Goal: Task Accomplishment & Management: Use online tool/utility

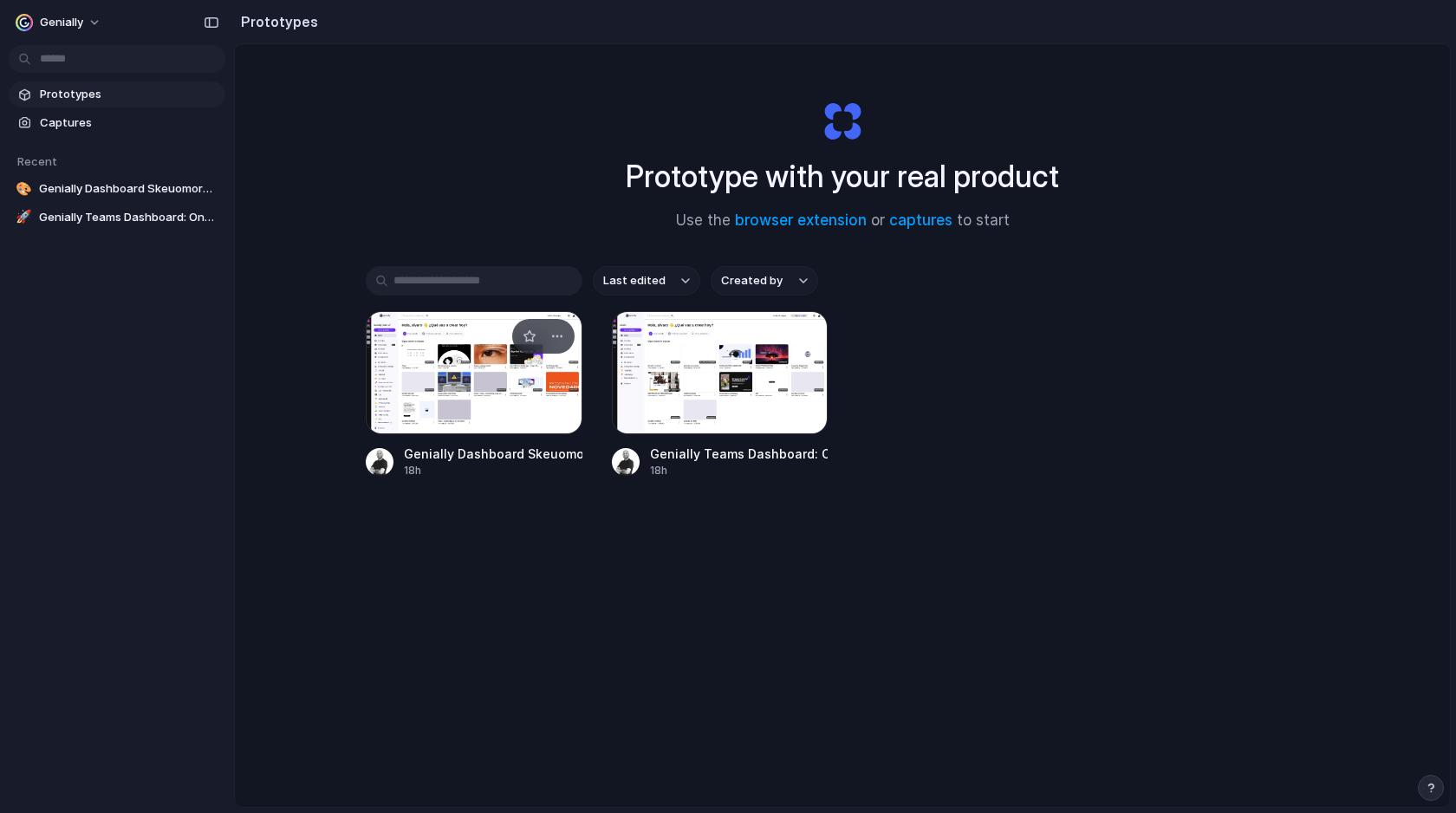
click at [488, 394] on div at bounding box center [474, 372] width 217 height 123
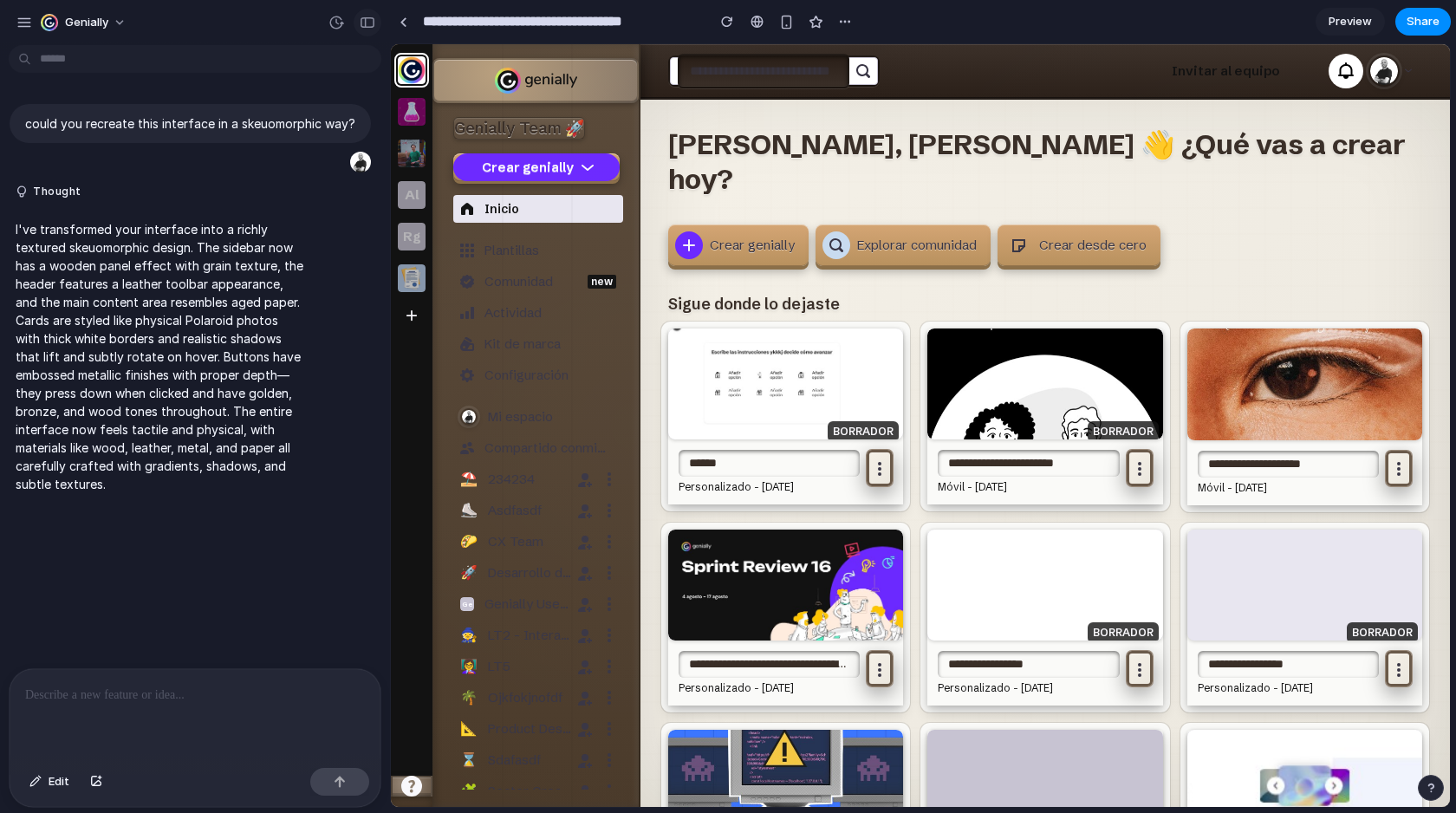
click at [366, 24] on div "button" at bounding box center [368, 22] width 16 height 12
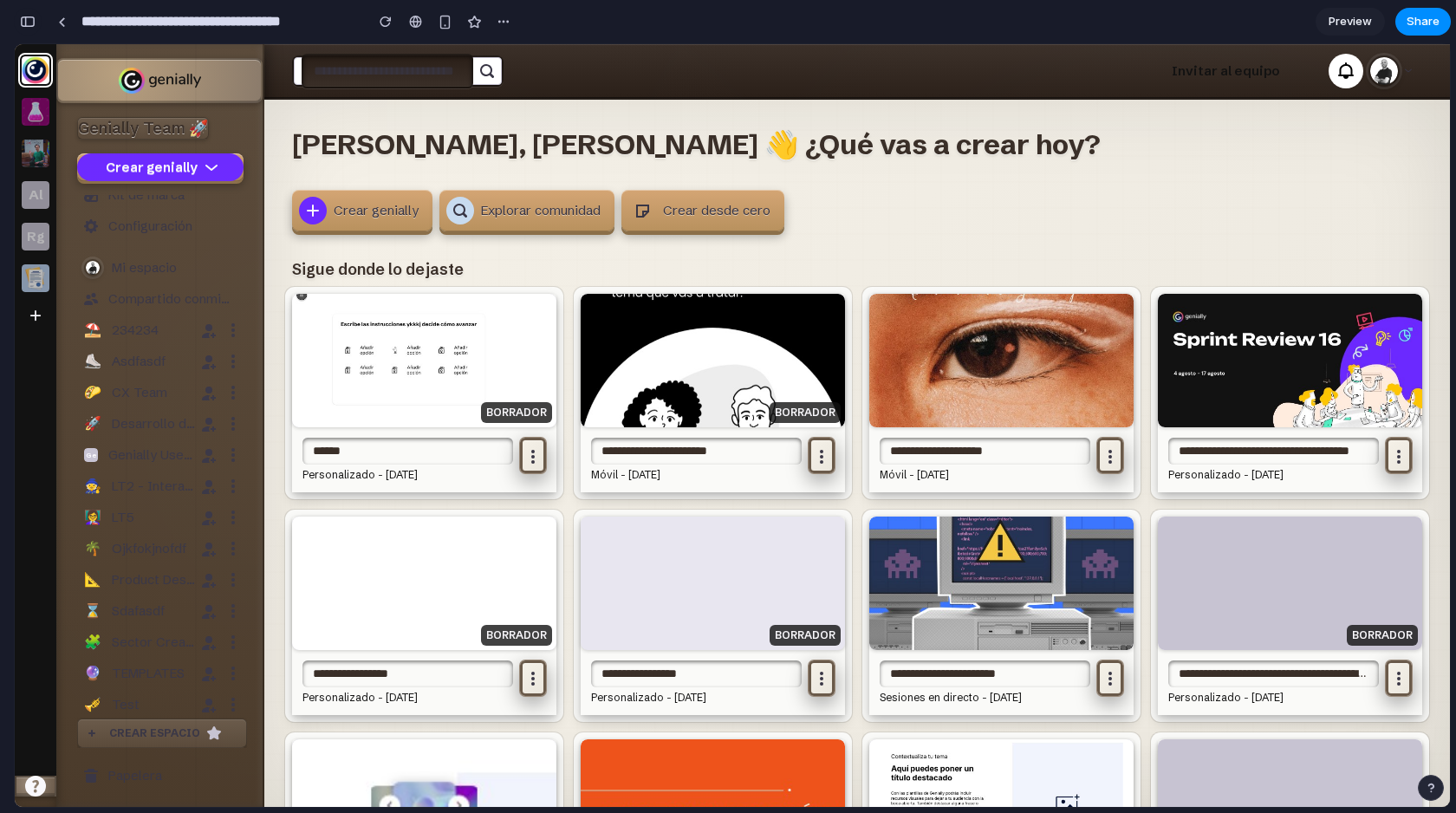
click at [34, 19] on div "button" at bounding box center [28, 22] width 16 height 12
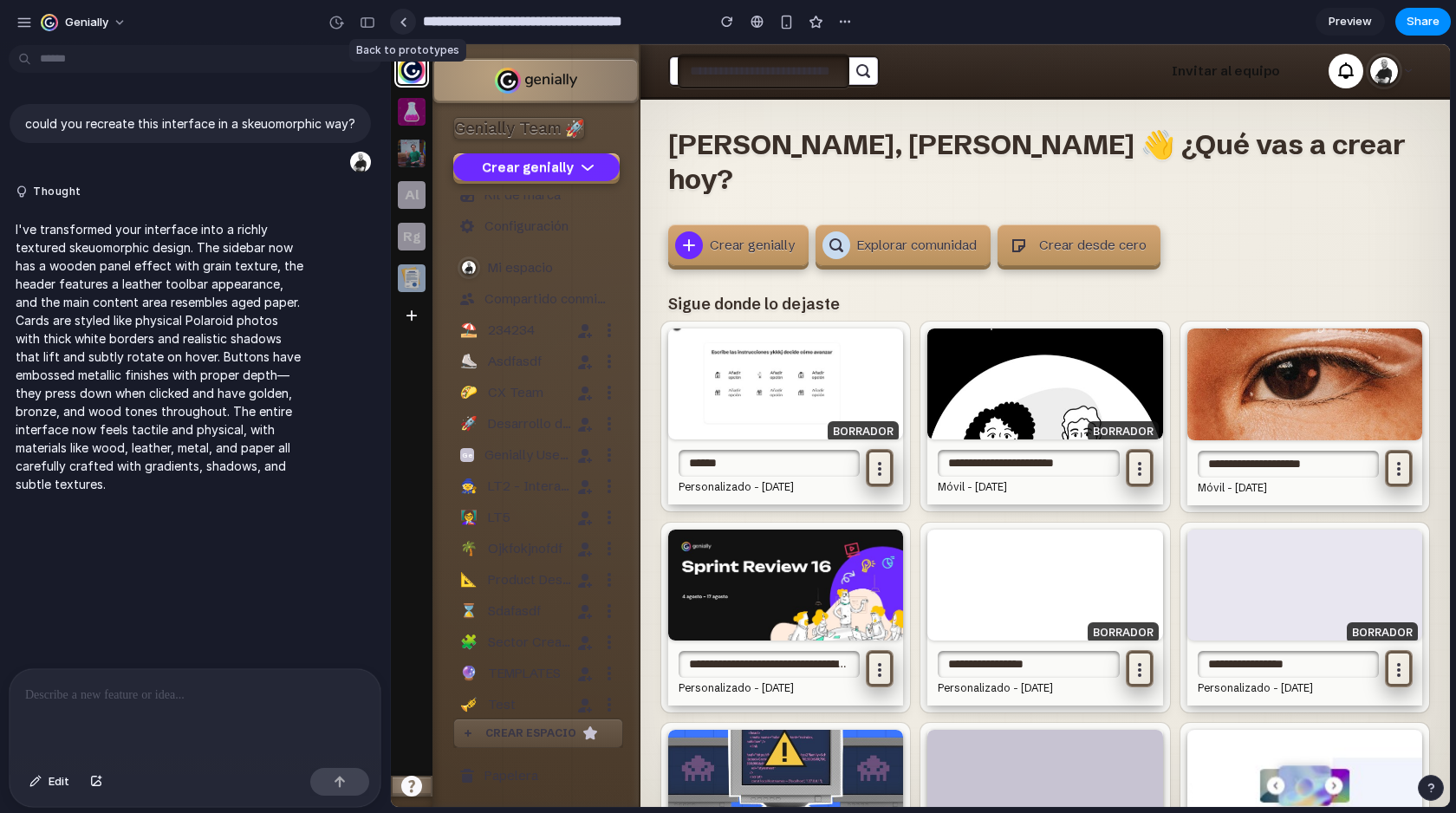
click at [398, 23] on link at bounding box center [403, 22] width 26 height 26
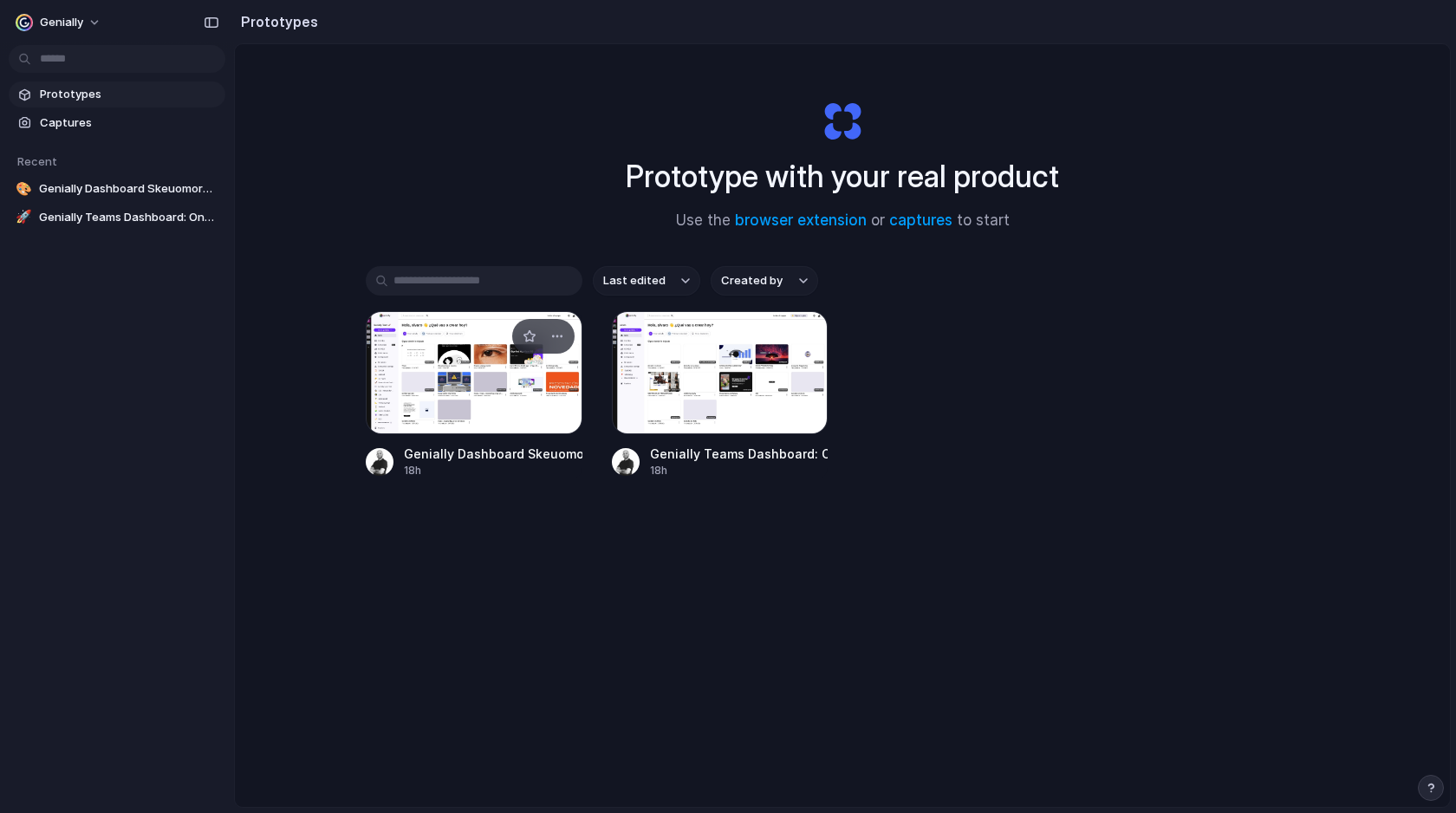
click at [458, 374] on div at bounding box center [474, 372] width 217 height 123
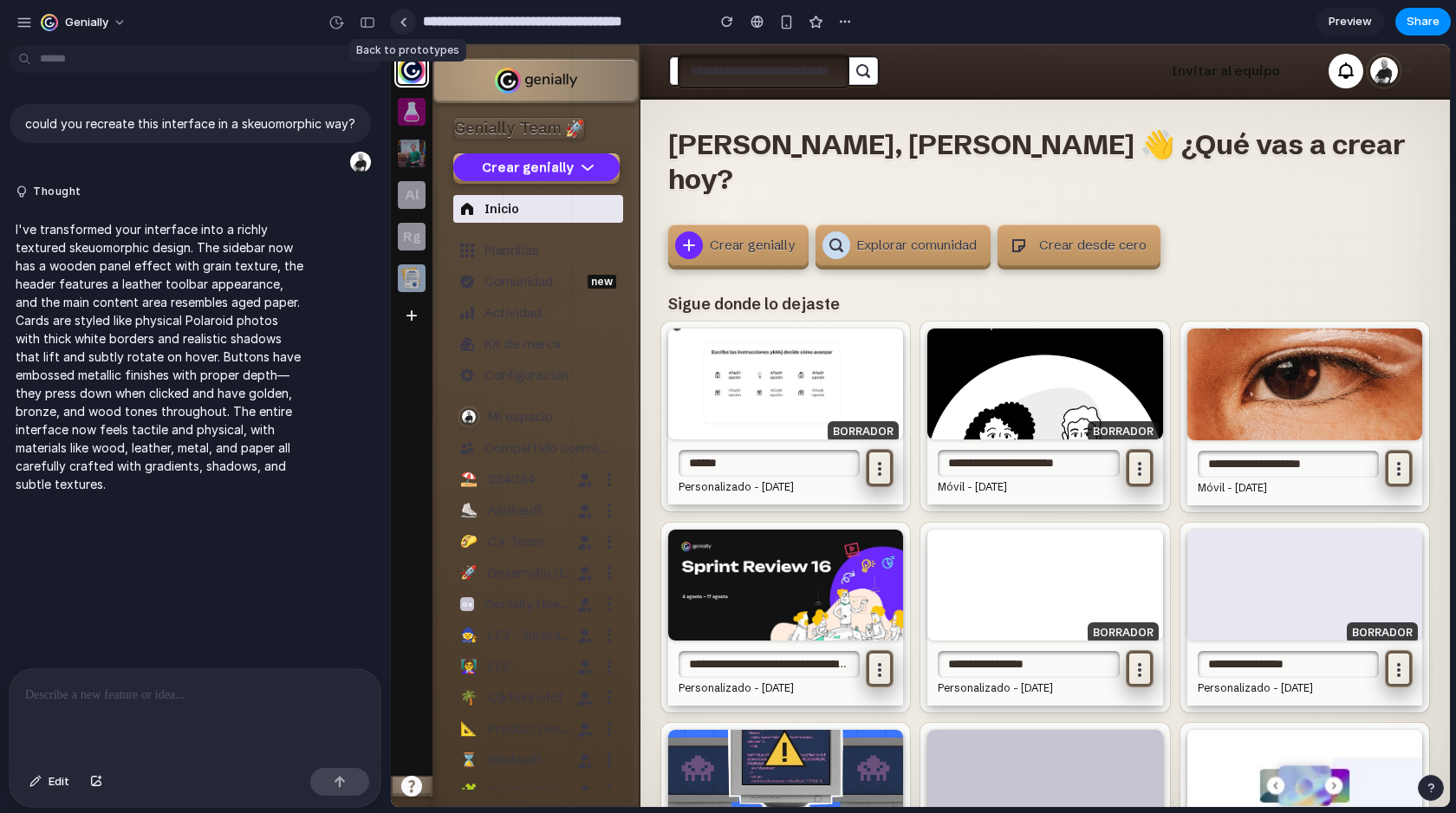
click at [400, 22] on div at bounding box center [404, 22] width 8 height 10
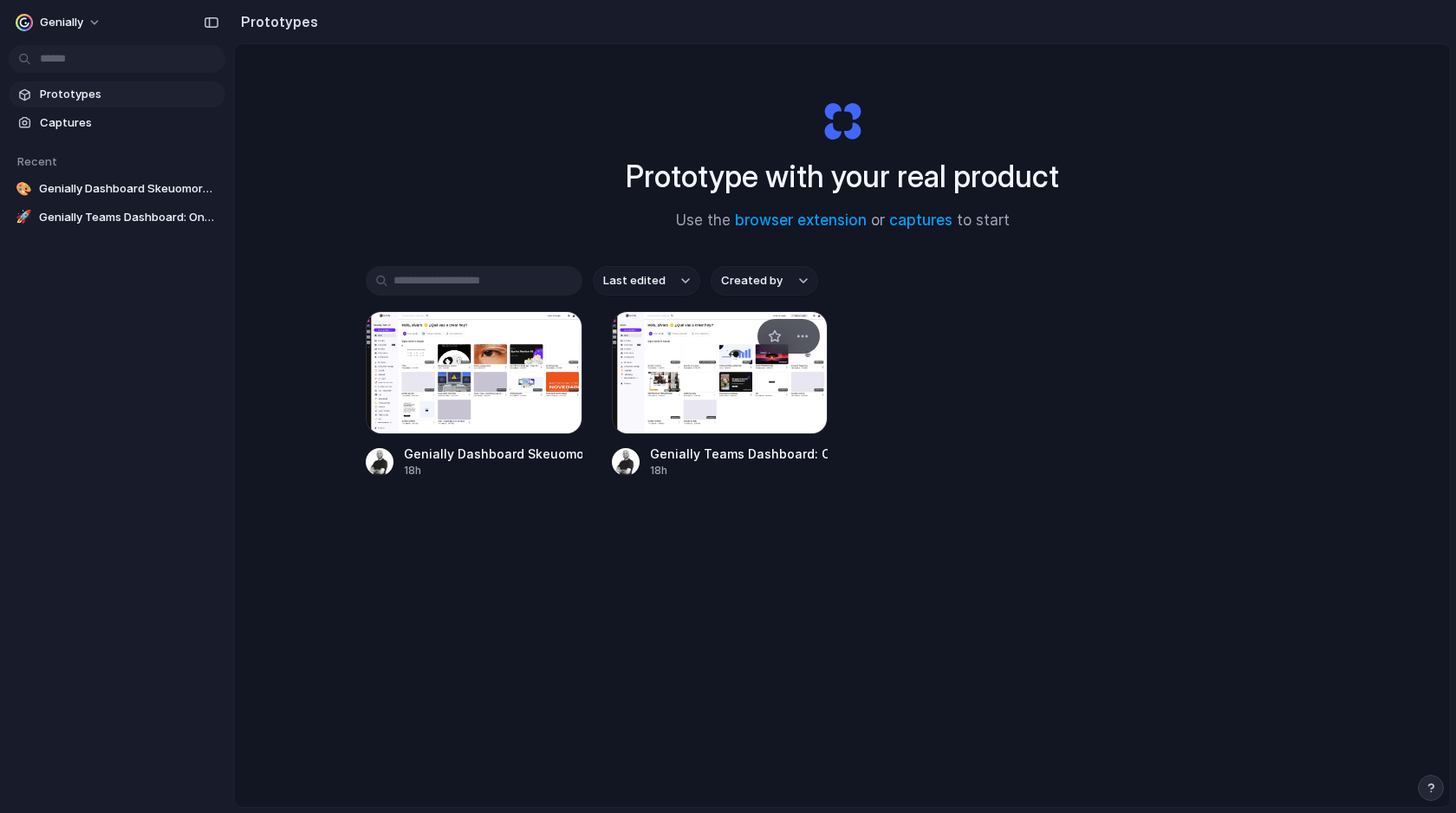
click at [661, 372] on div at bounding box center [720, 372] width 217 height 123
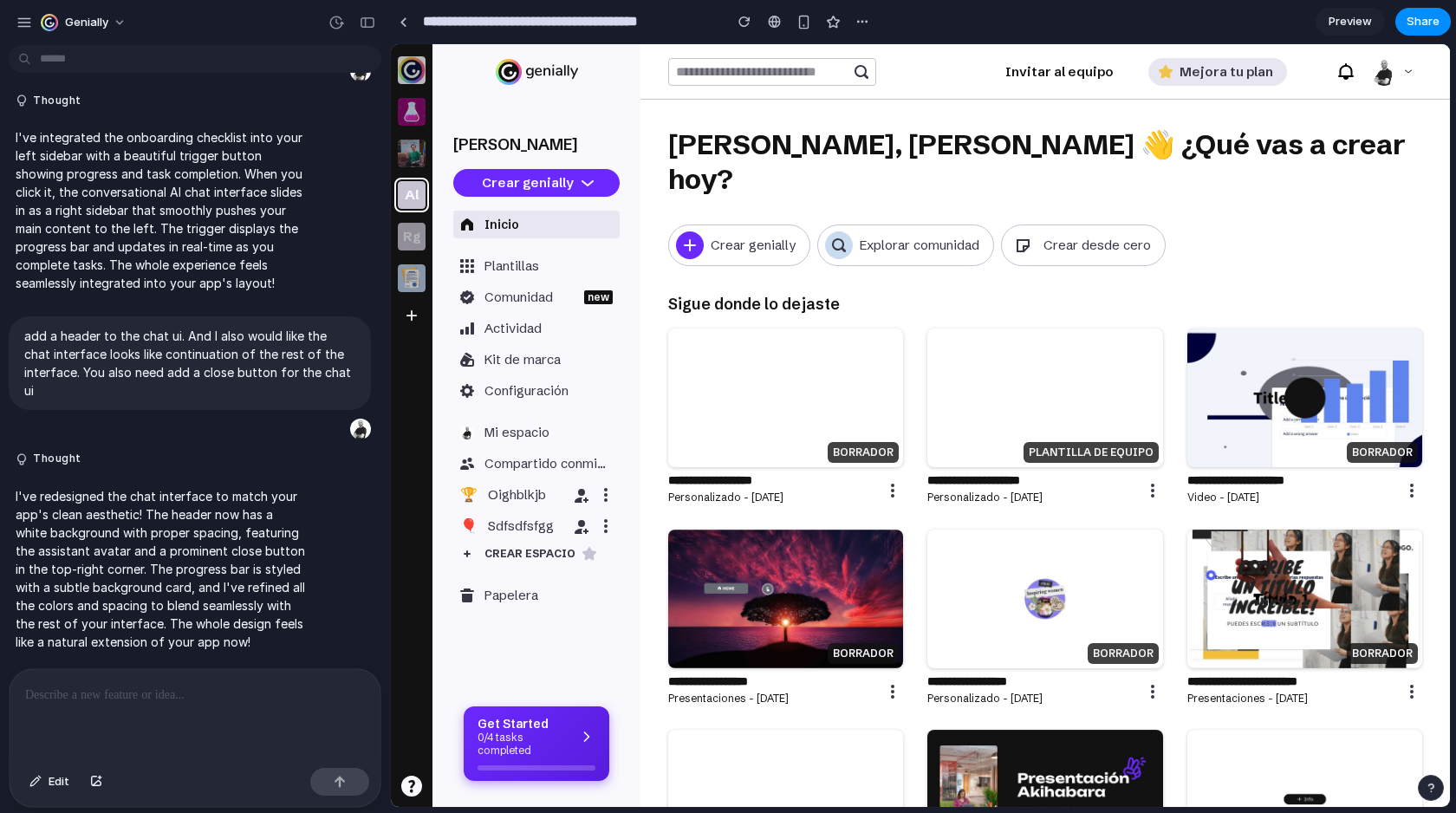
click at [511, 743] on p "0/4 tasks completed" at bounding box center [524, 744] width 92 height 25
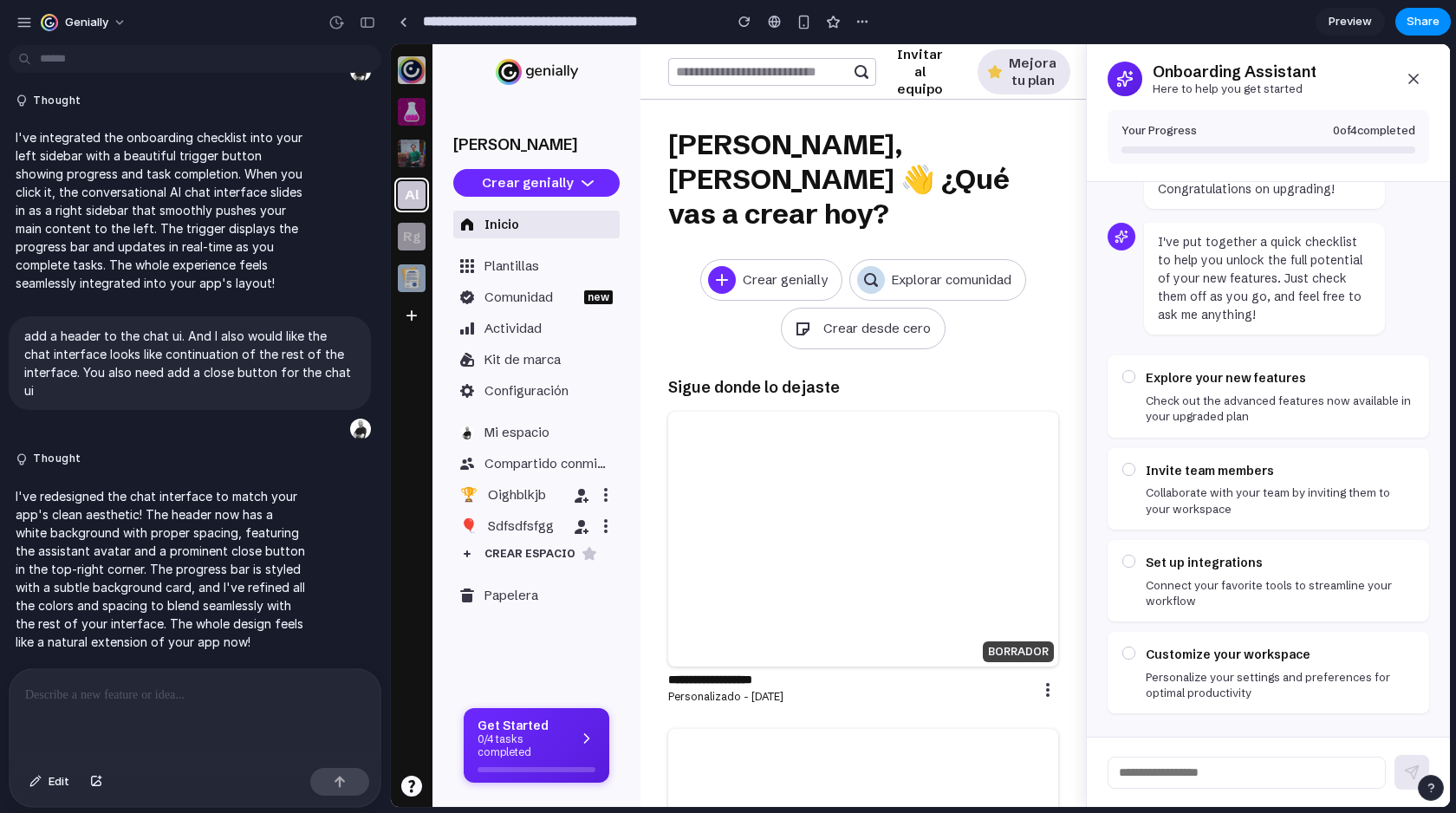
scroll to position [75, 0]
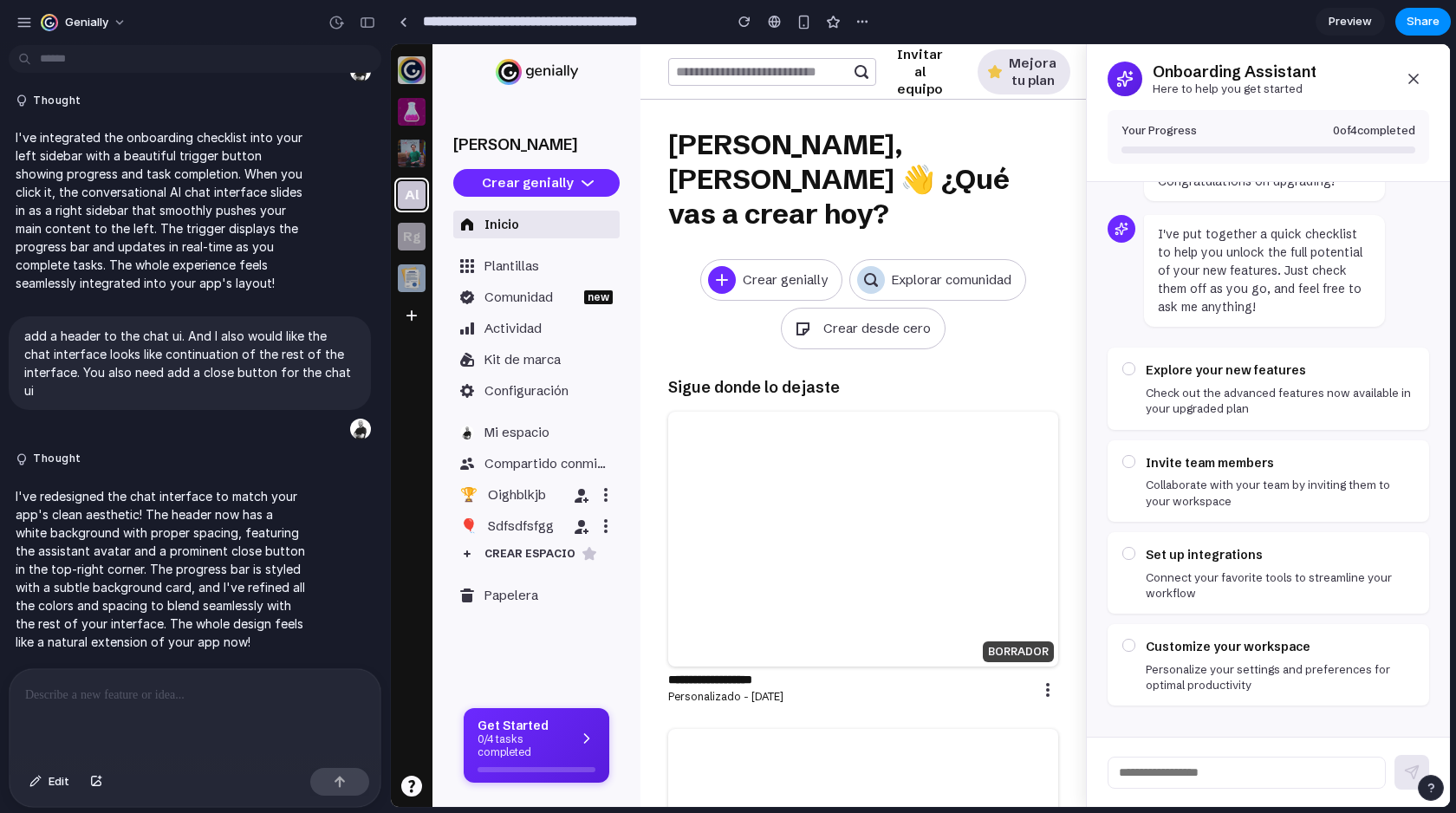
click at [1172, 775] on input "text" at bounding box center [1247, 773] width 278 height 32
type input "*********"
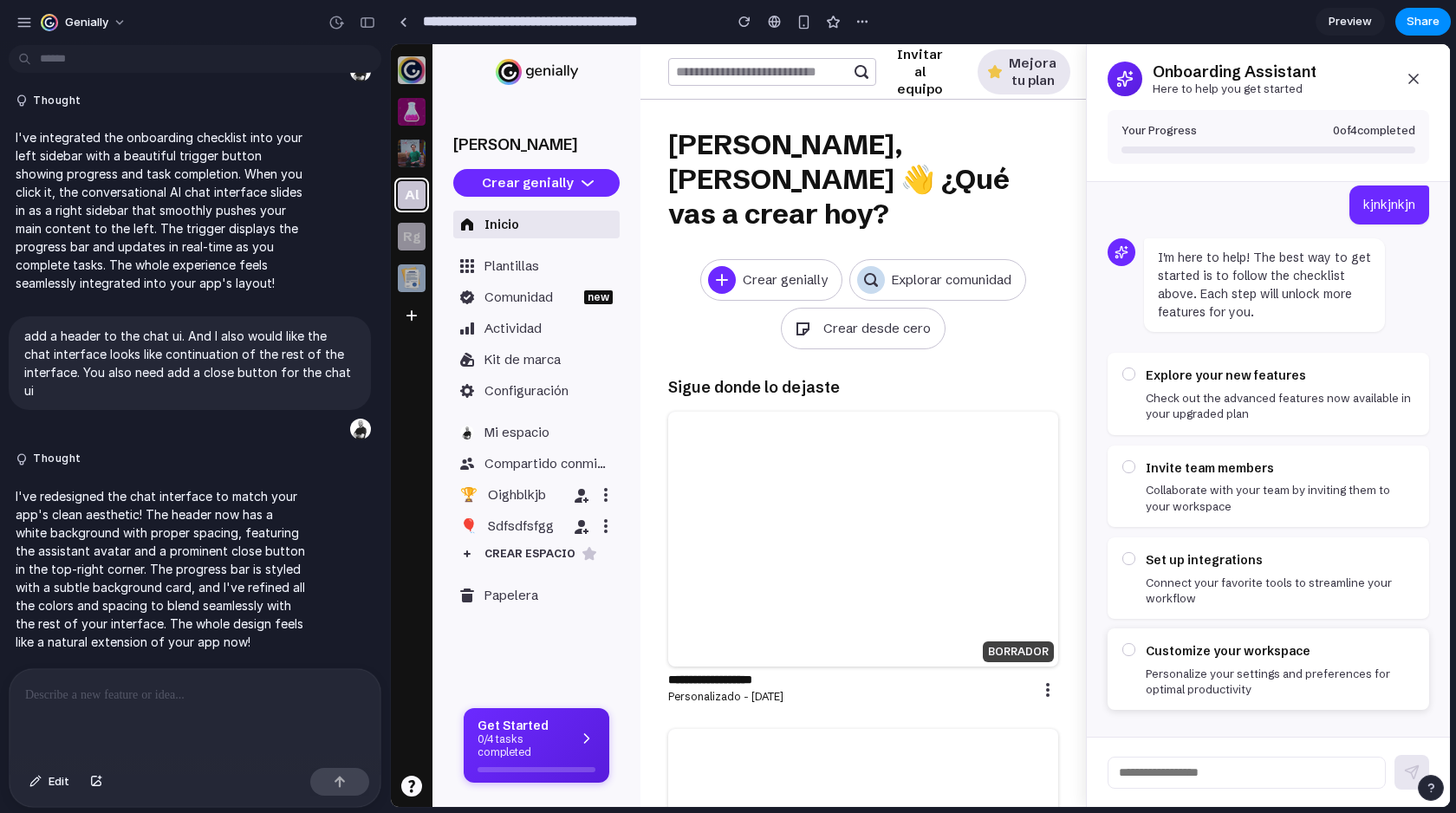
scroll to position [235, 0]
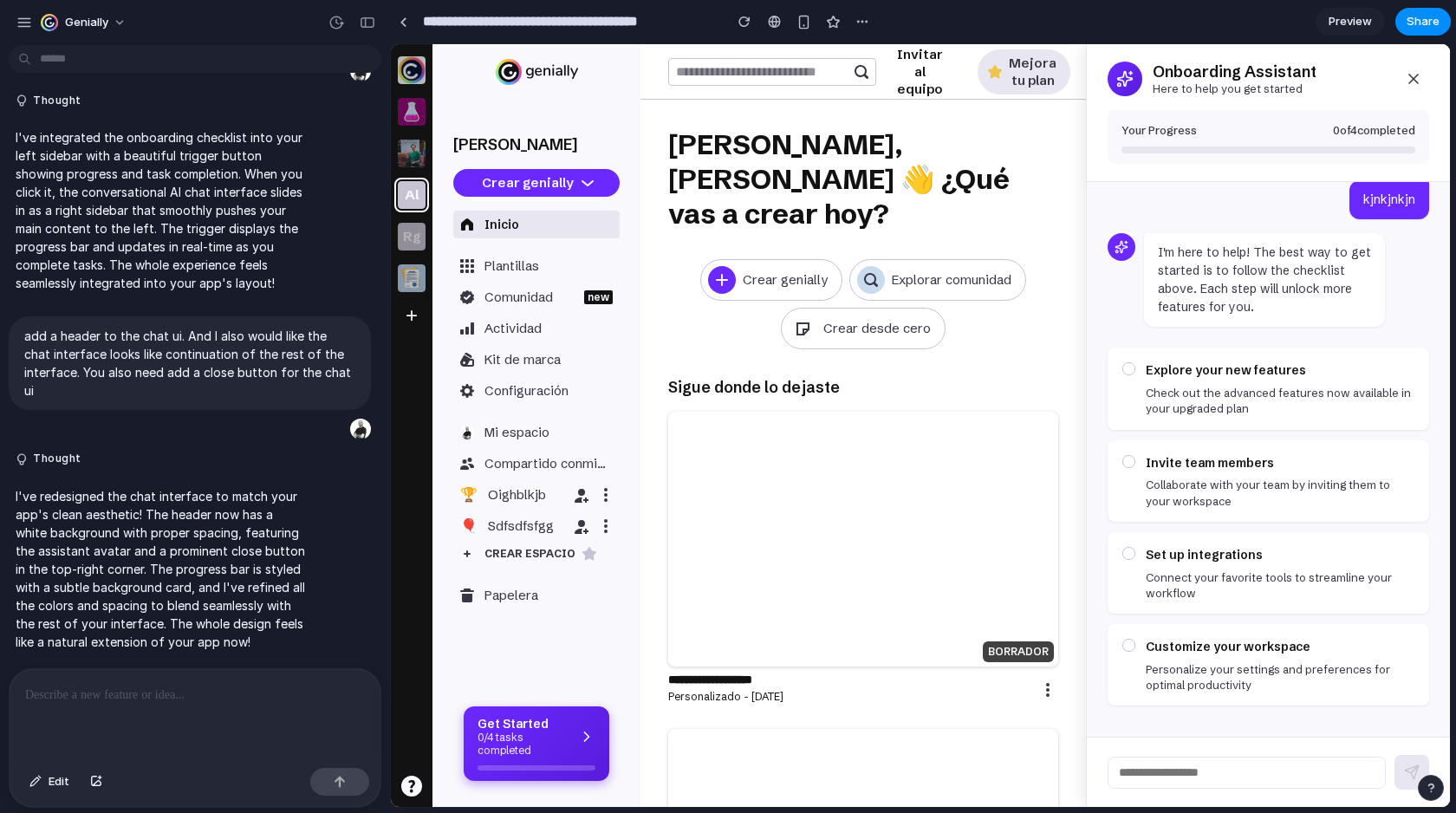
click at [521, 722] on h4 "Get Started" at bounding box center [524, 724] width 92 height 15
click at [1406, 88] on button at bounding box center [1413, 78] width 31 height 31
